Goal: Use online tool/utility

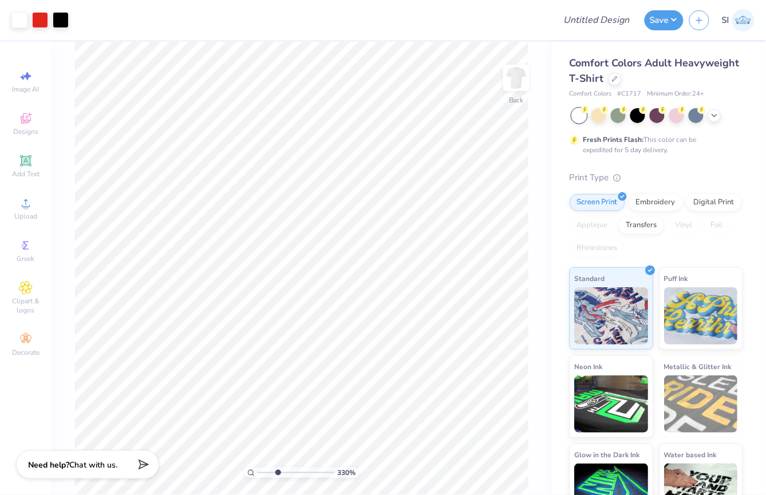
type input "3.58"
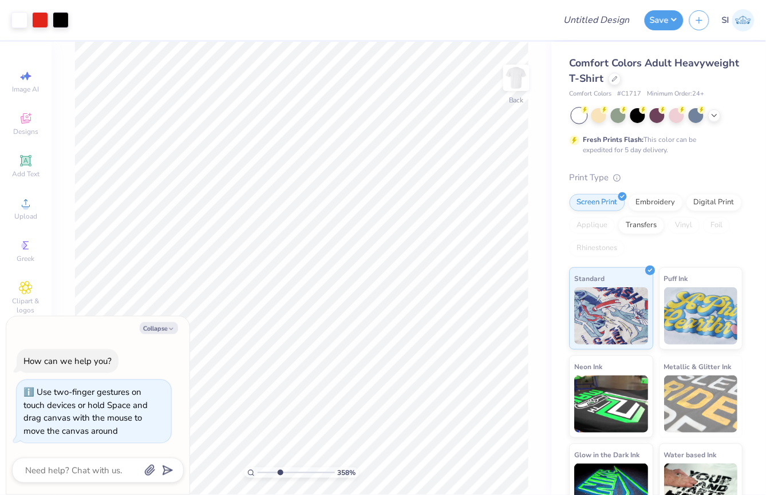
type textarea "x"
drag, startPoint x: 735, startPoint y: 7, endPoint x: 280, endPoint y: 476, distance: 653.6
type input "3.6"
click at [280, 476] on input "range" at bounding box center [296, 473] width 77 height 10
click at [163, 327] on button "Collapse" at bounding box center [159, 328] width 38 height 12
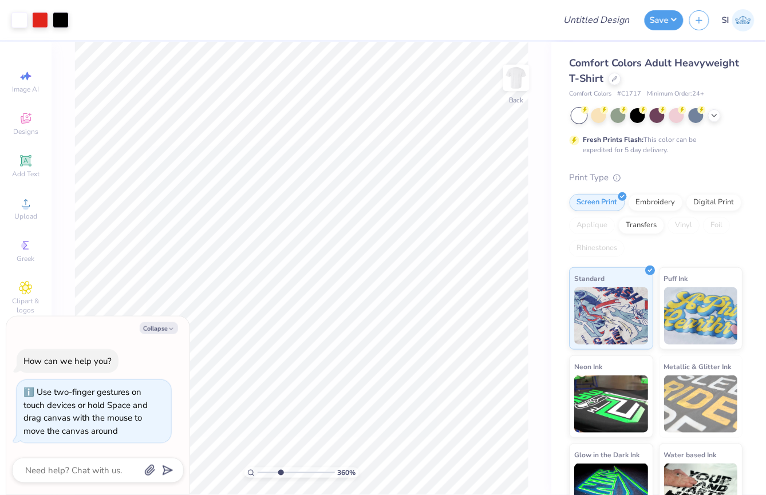
type textarea "x"
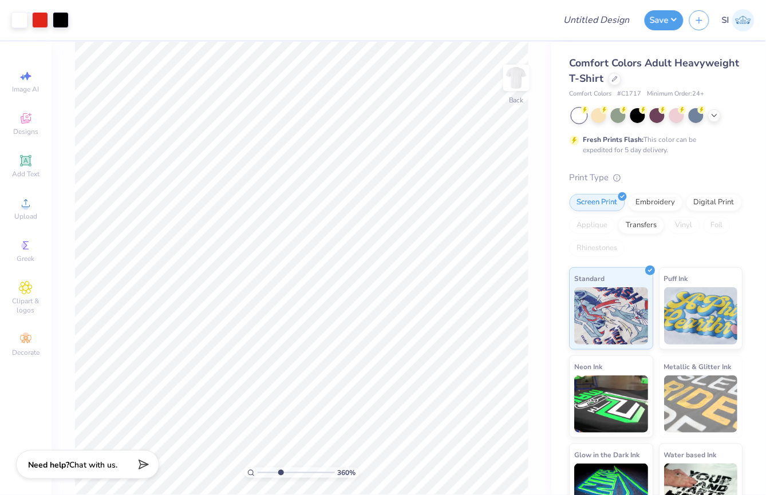
click at [66, 23] on div at bounding box center [61, 20] width 16 height 16
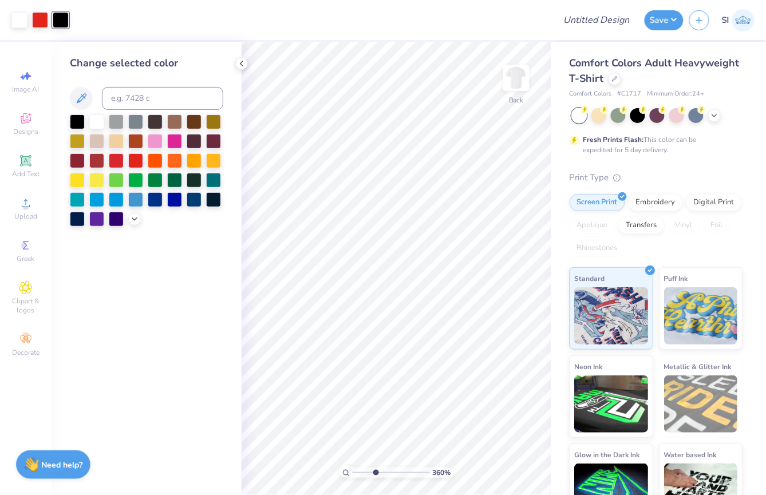
click at [102, 120] on div at bounding box center [96, 122] width 15 height 15
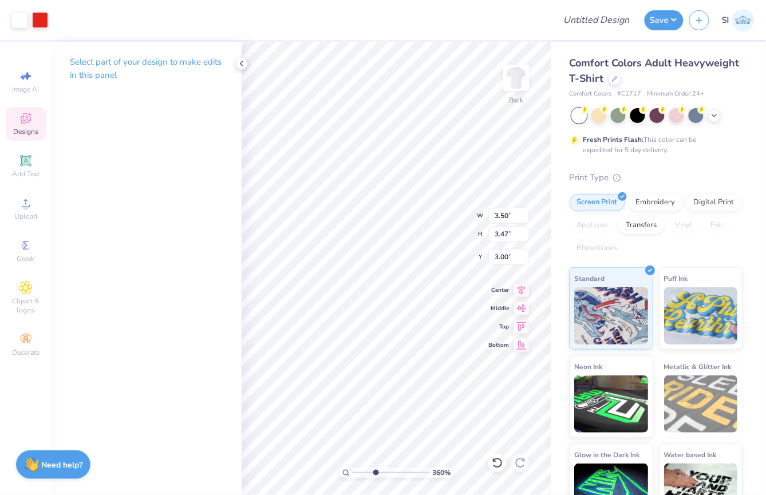
type input "1.68"
click at [237, 65] on icon at bounding box center [241, 63] width 9 height 9
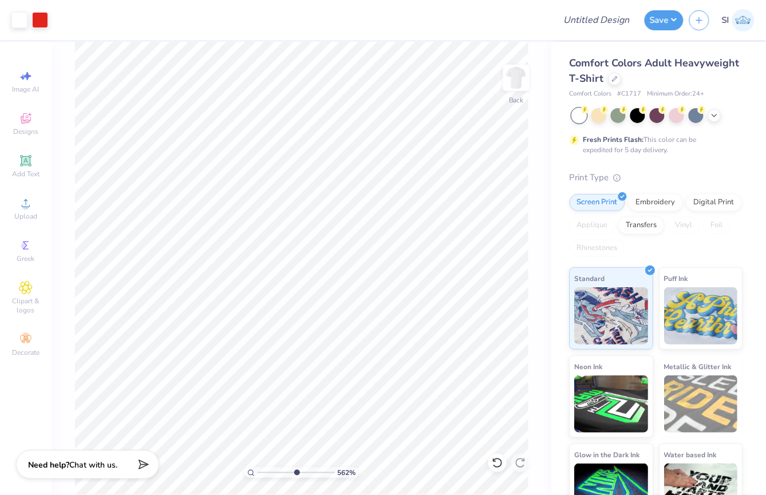
drag, startPoint x: 280, startPoint y: 476, endPoint x: 295, endPoint y: 472, distance: 15.8
type input "5.62"
click at [295, 472] on input "range" at bounding box center [296, 473] width 77 height 10
click at [639, 121] on div at bounding box center [638, 115] width 15 height 15
